Goal: Check status: Check status

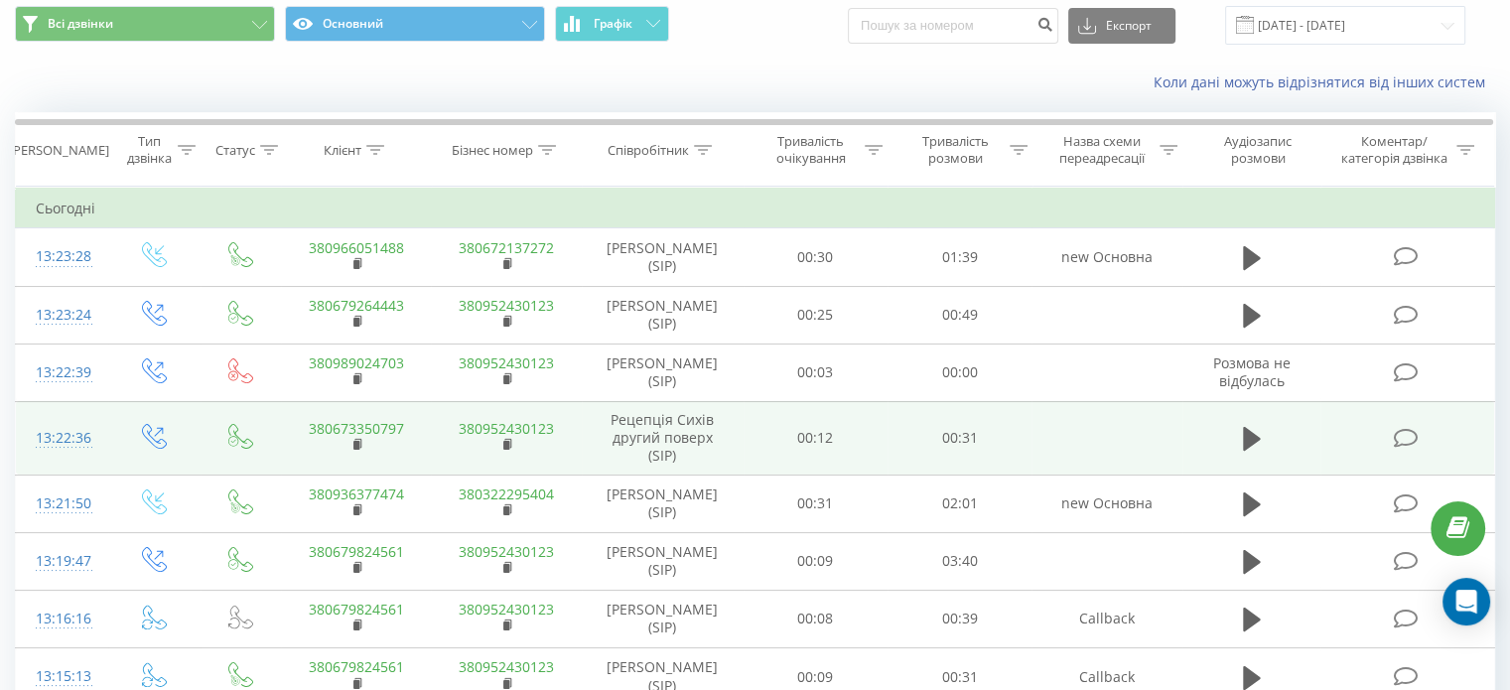
scroll to position [99, 0]
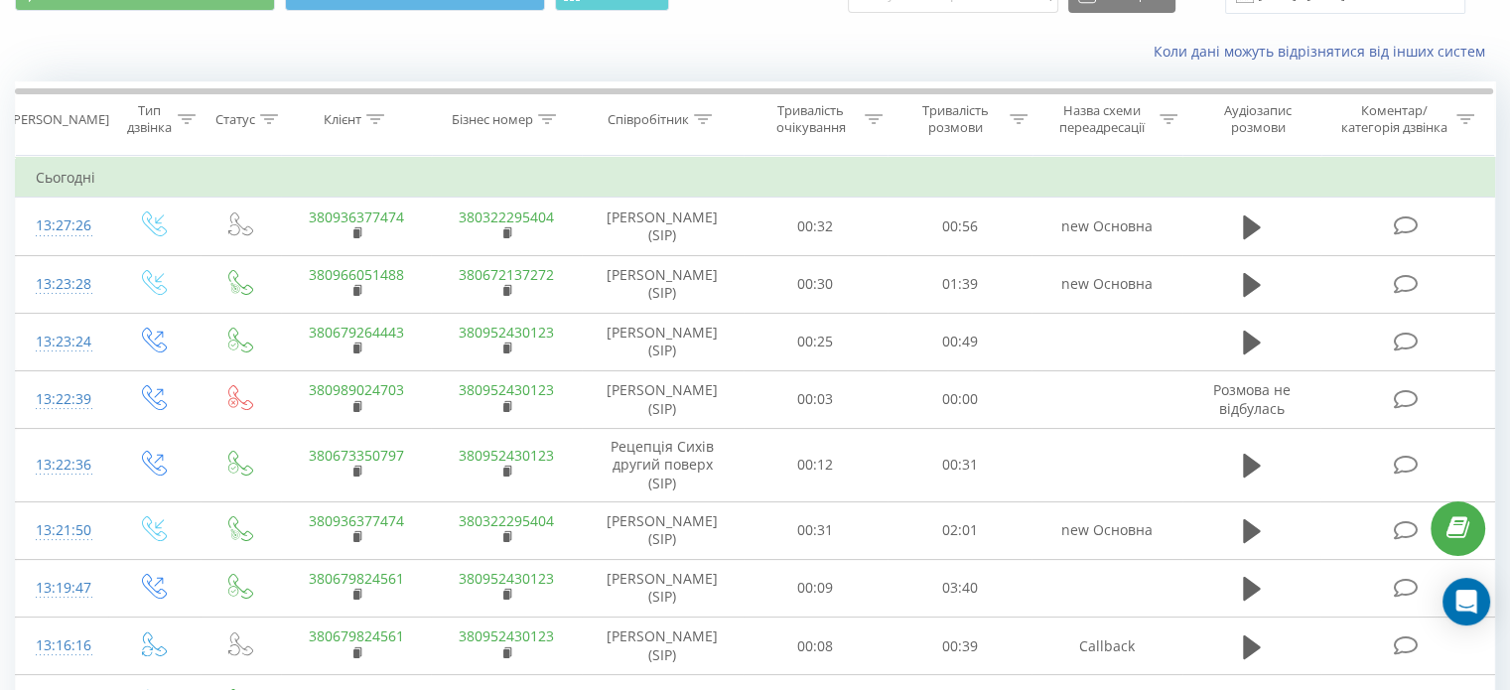
drag, startPoint x: 93, startPoint y: 284, endPoint x: 501, endPoint y: 38, distance: 476.5
